Goal: Use online tool/utility: Use online tool/utility

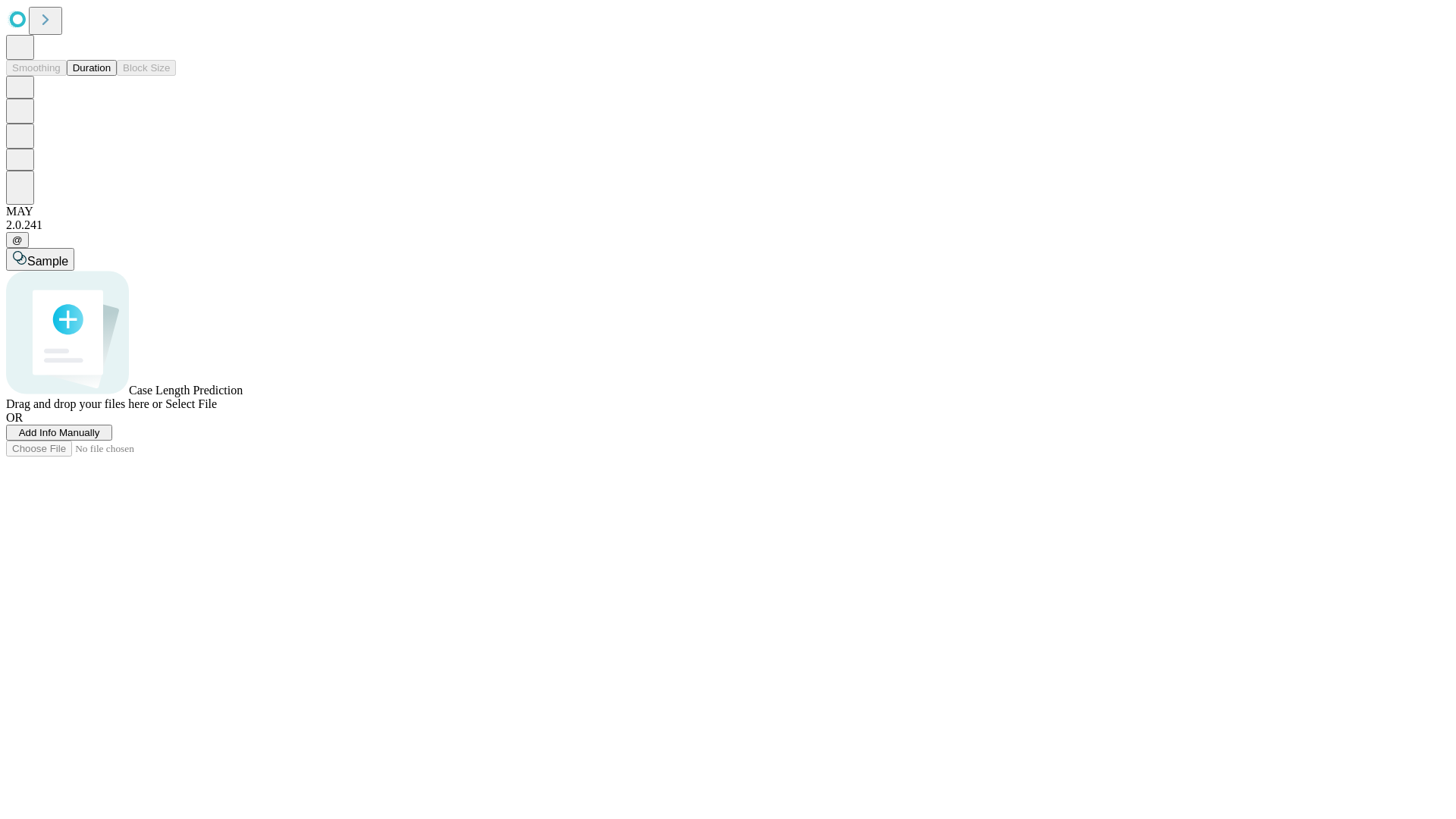
click at [110, 75] on button "Duration" at bounding box center [91, 68] width 50 height 16
click at [100, 439] on span "Add Info Manually" at bounding box center [59, 433] width 81 height 11
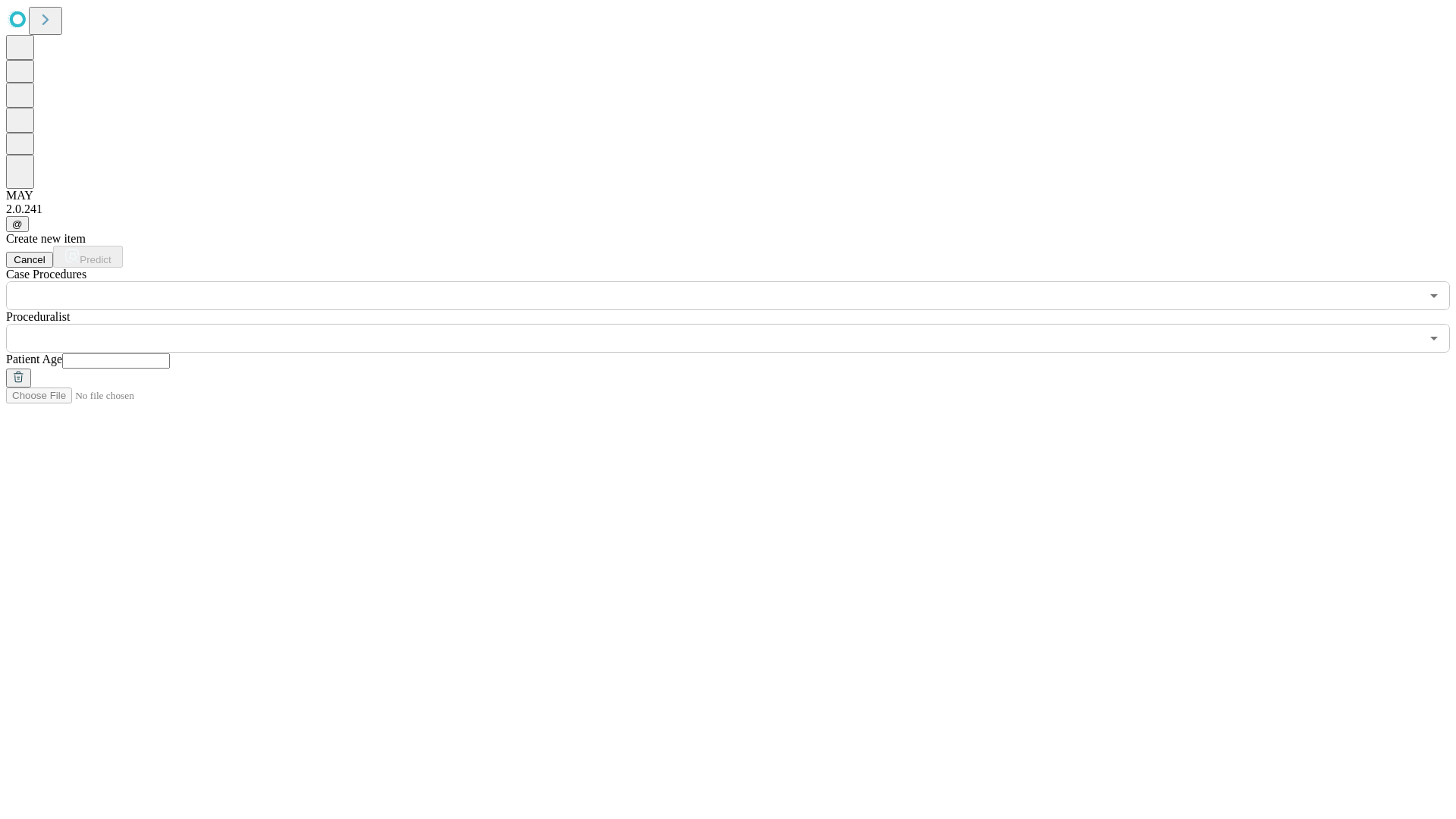
click at [170, 354] on input "text" at bounding box center [116, 361] width 108 height 15
type input "**"
click at [738, 324] on input "text" at bounding box center [712, 338] width 1414 height 29
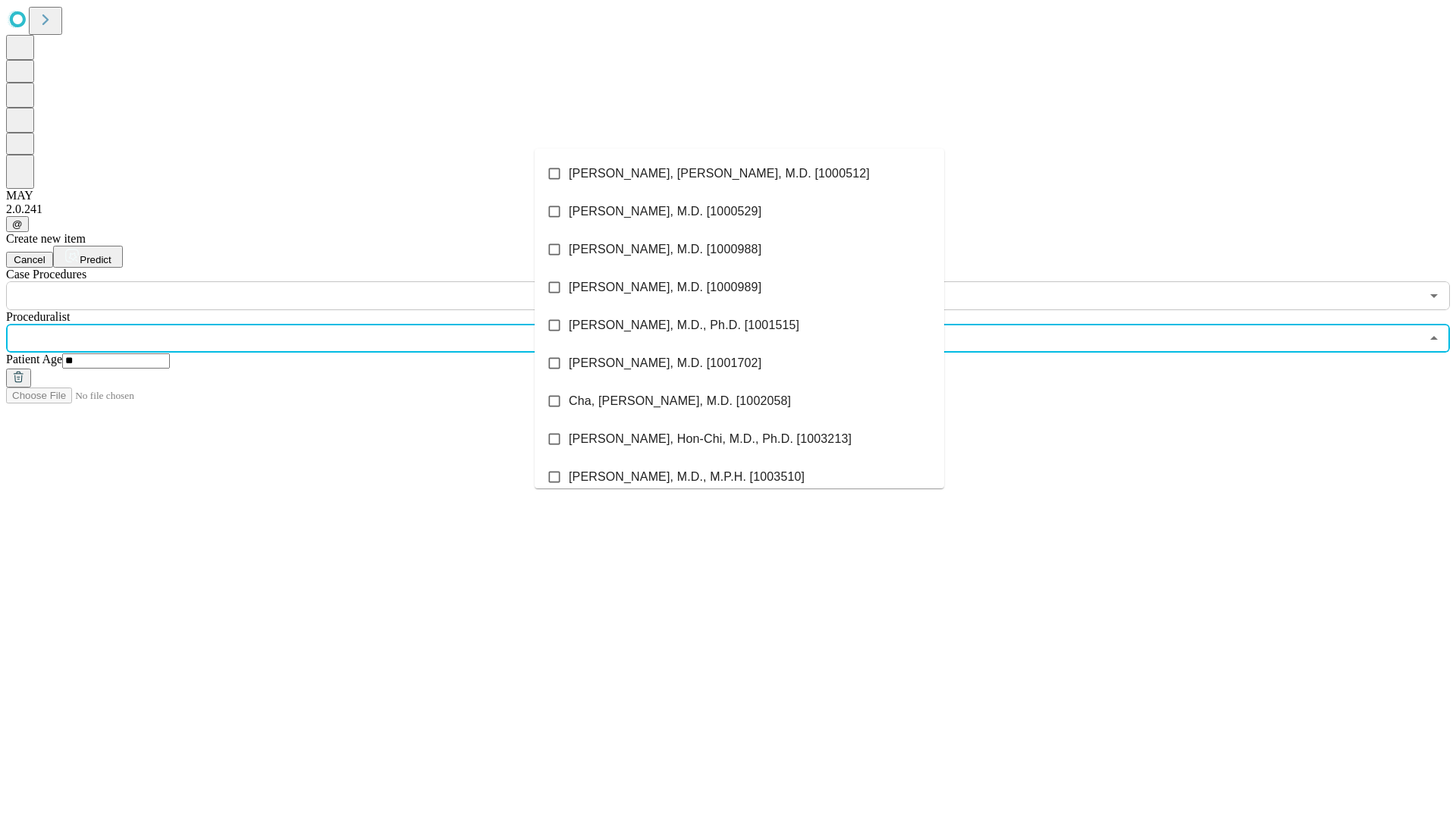
click at [739, 174] on li "[PERSON_NAME], [PERSON_NAME], M.D. [1000512]" at bounding box center [739, 174] width 409 height 38
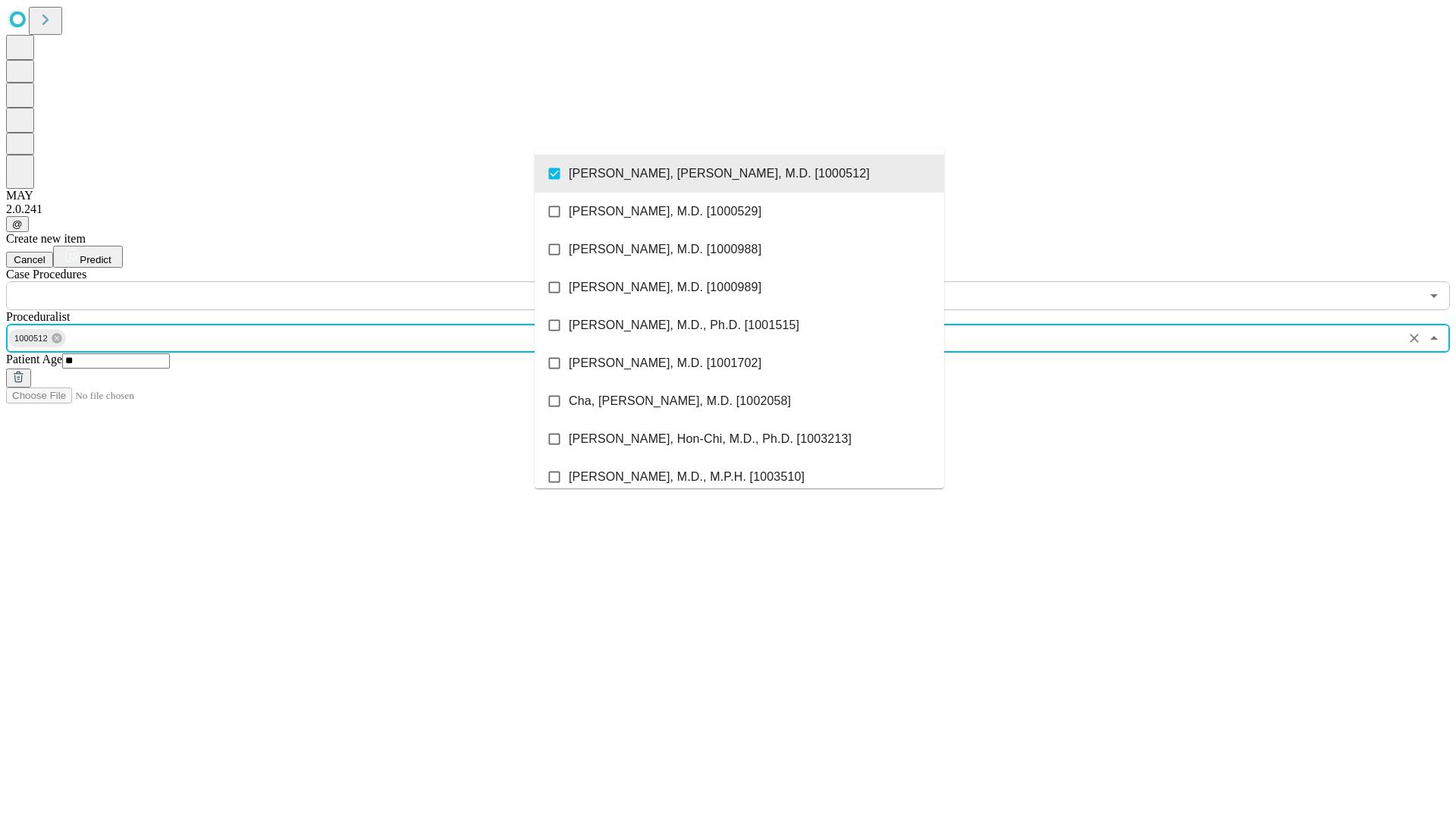
click at [319, 281] on input "text" at bounding box center [712, 295] width 1414 height 29
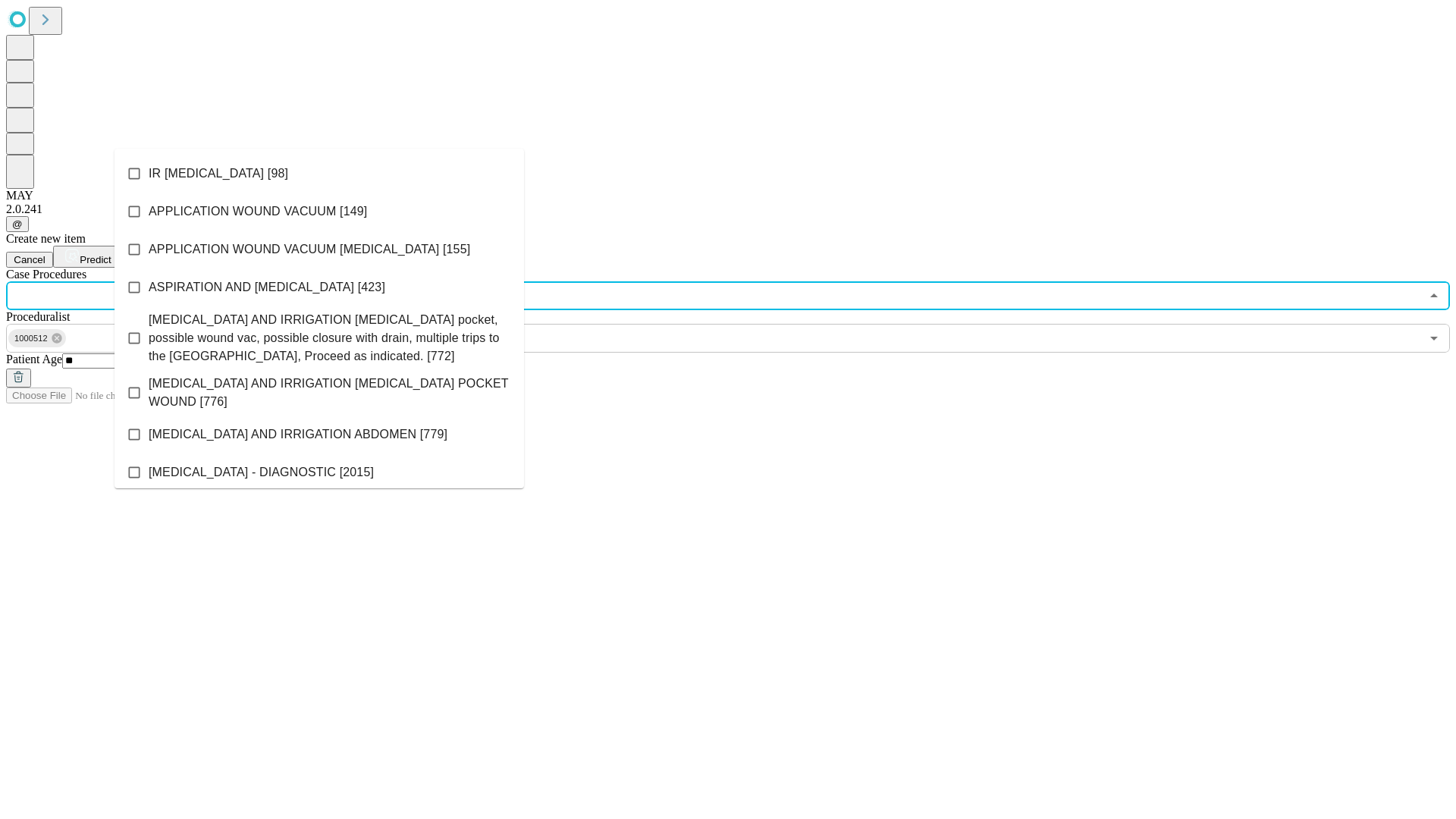
click at [319, 174] on li "IR [MEDICAL_DATA] [98]" at bounding box center [319, 174] width 409 height 38
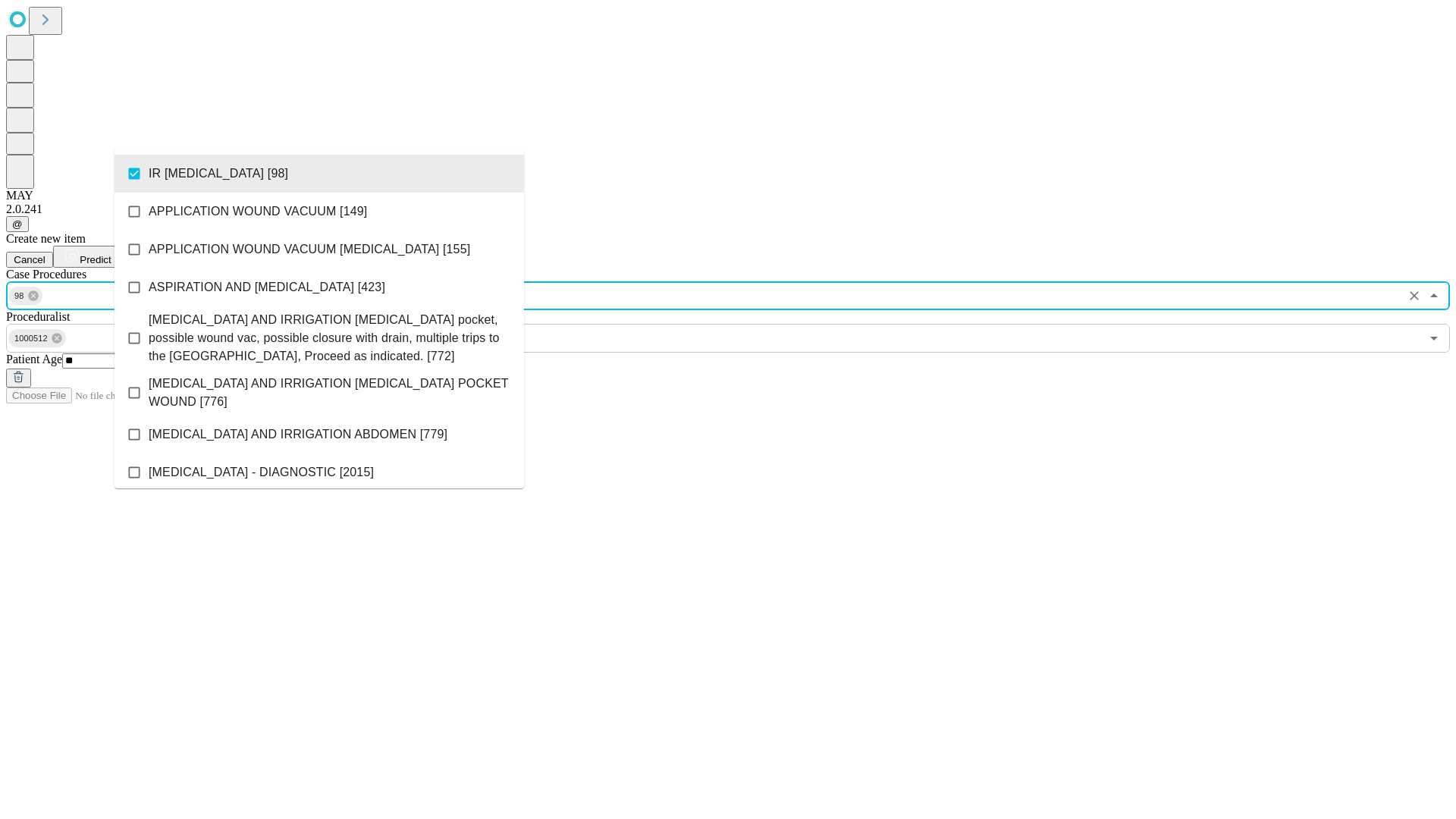
click at [110, 254] on span "Predict" at bounding box center [94, 259] width 31 height 11
